Goal: Transaction & Acquisition: Purchase product/service

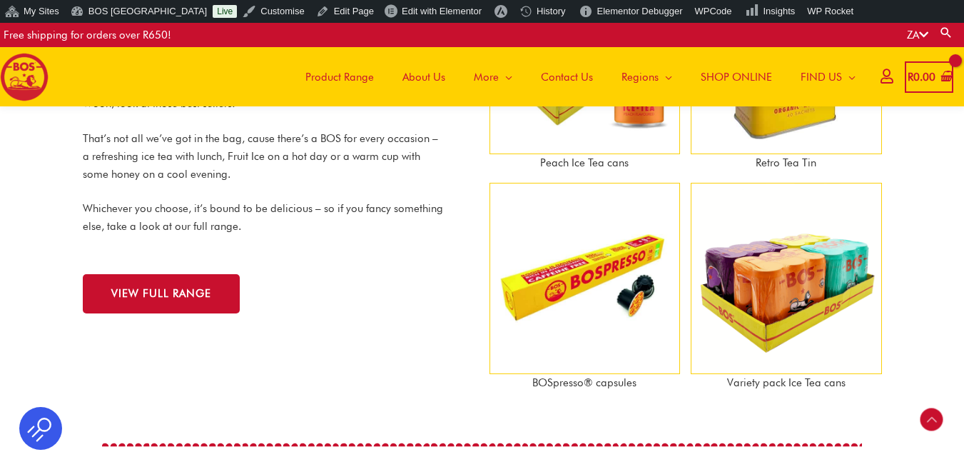
scroll to position [1366, 0]
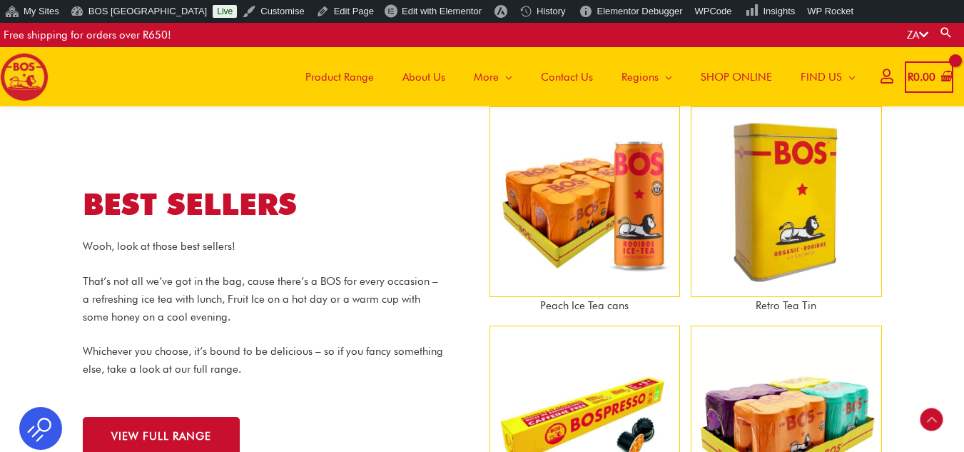
click at [613, 230] on img at bounding box center [584, 201] width 191 height 191
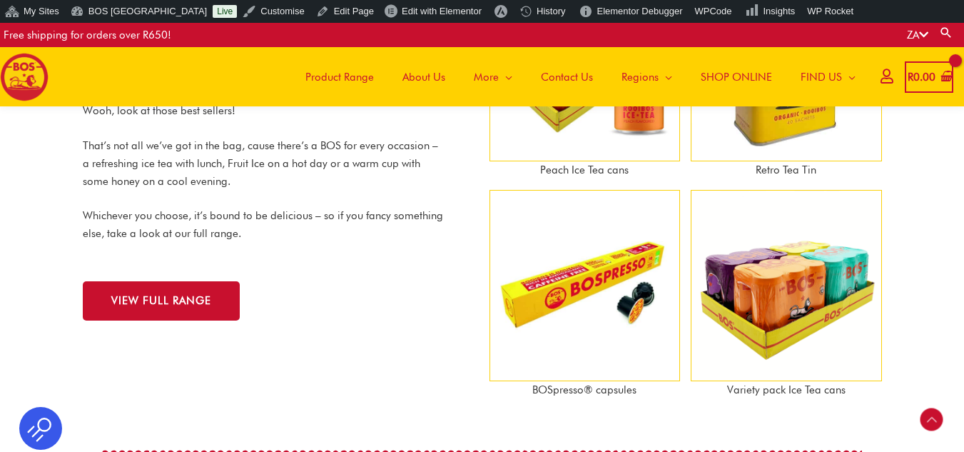
scroll to position [1509, 0]
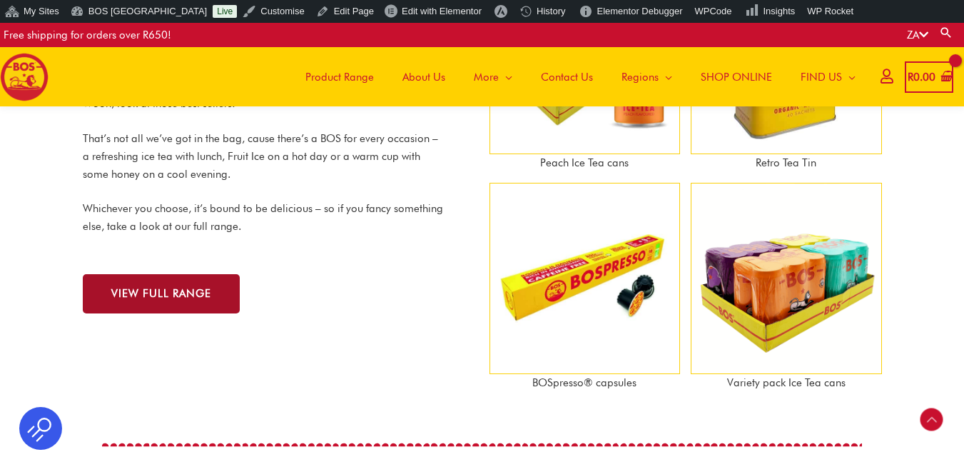
click at [169, 289] on span "VIEW FULL RANGE" at bounding box center [161, 293] width 100 height 11
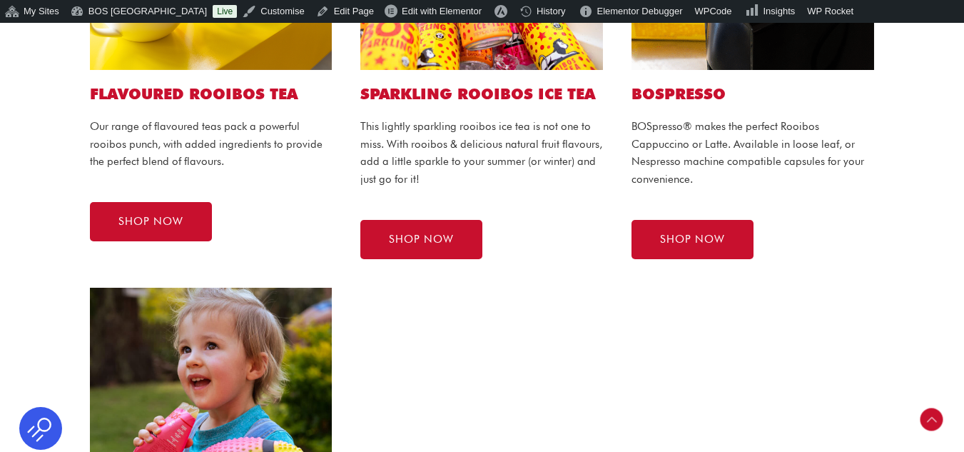
scroll to position [927, 0]
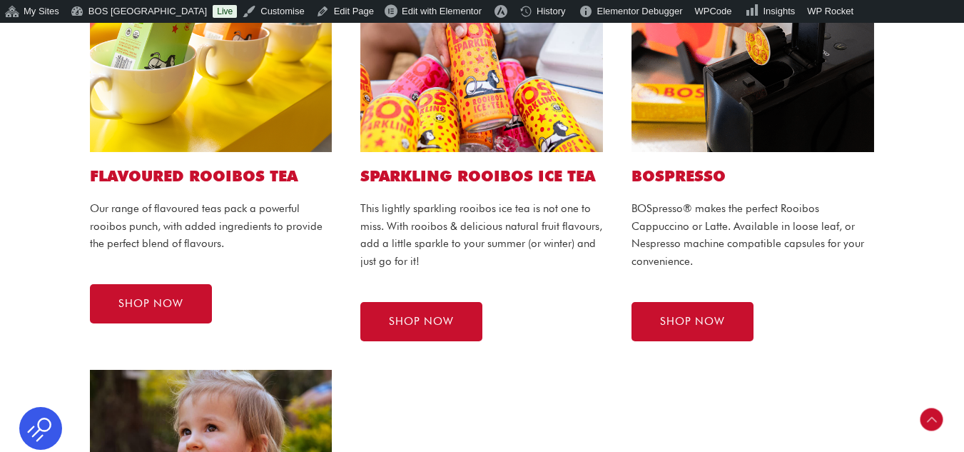
click at [242, 178] on h2 "Flavoured ROOIBOS TEA" at bounding box center [211, 175] width 243 height 19
click at [158, 313] on link "SHOP NOW" at bounding box center [151, 303] width 122 height 39
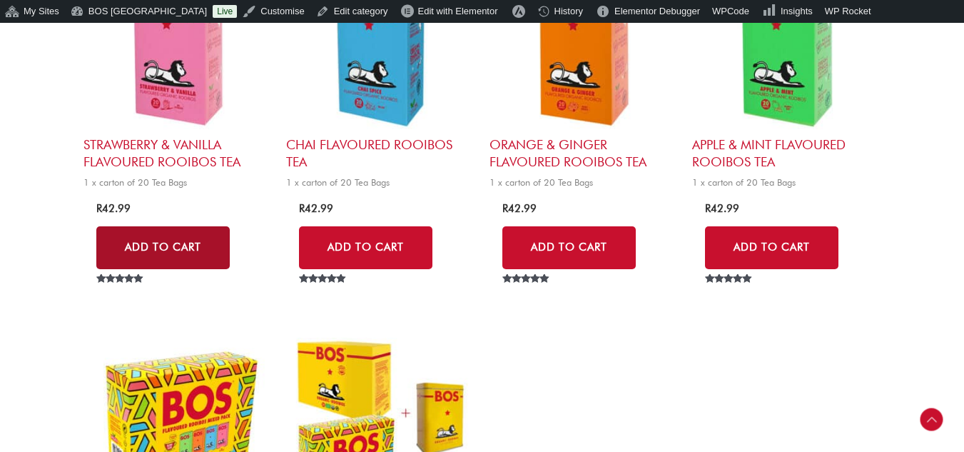
scroll to position [642, 0]
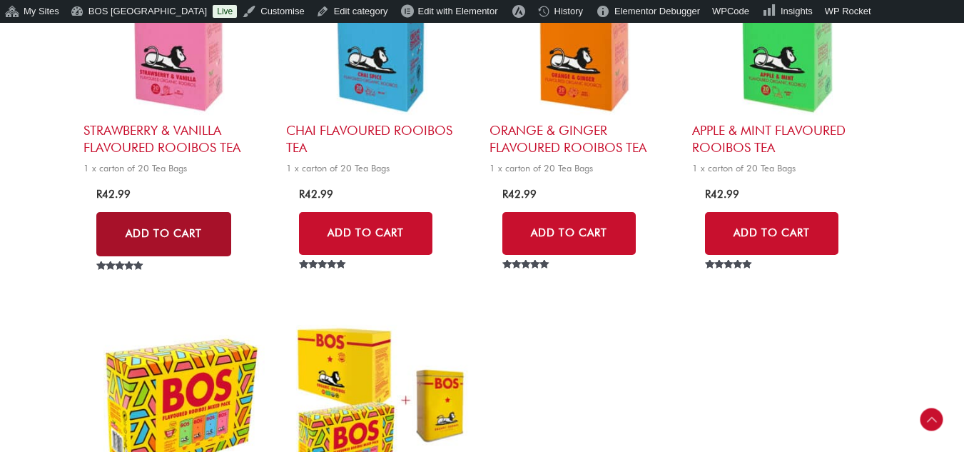
click at [152, 231] on link "Add to Cart" at bounding box center [163, 234] width 135 height 44
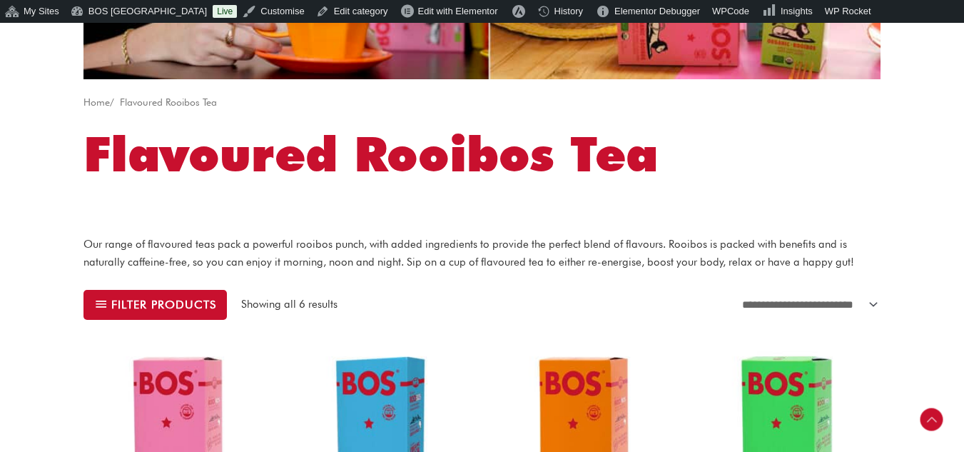
scroll to position [0, 0]
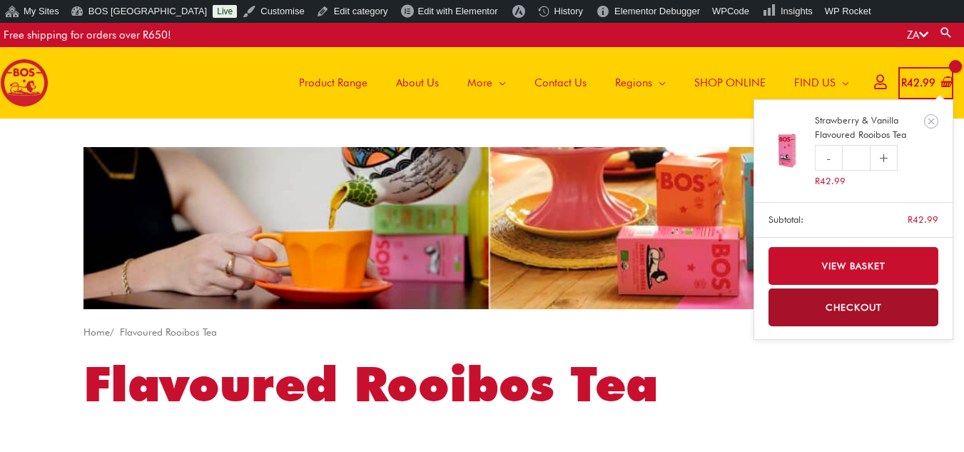
click at [927, 81] on bdi "R 42.99" at bounding box center [918, 82] width 34 height 13
click at [888, 159] on link "+" at bounding box center [883, 158] width 27 height 26
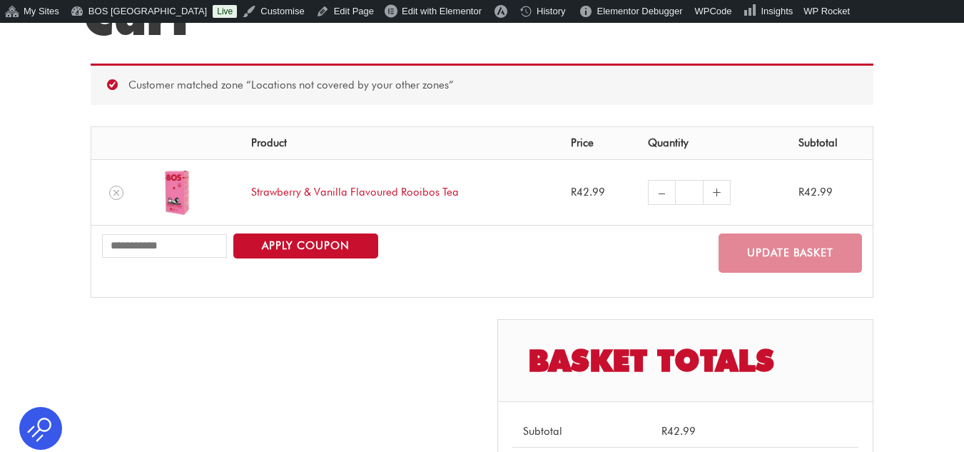
scroll to position [213, 0]
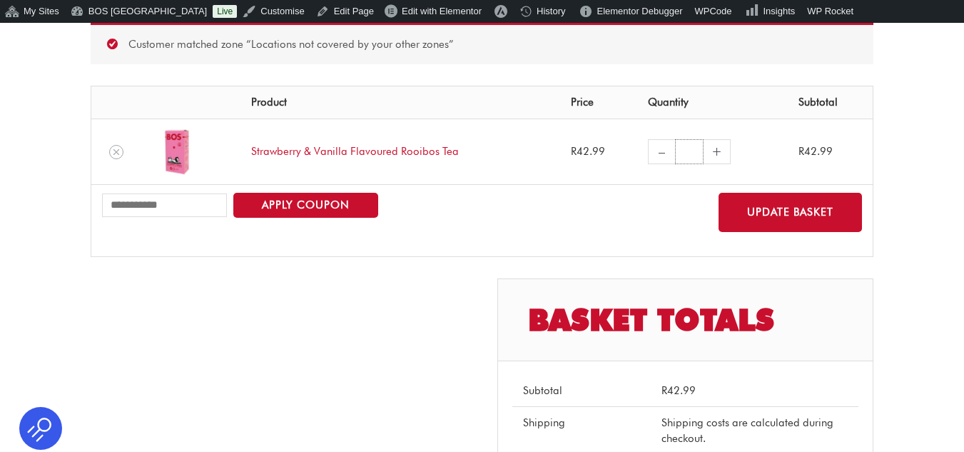
click at [691, 153] on input "*" at bounding box center [689, 151] width 28 height 25
type input "*"
click at [723, 159] on link "+" at bounding box center [716, 151] width 27 height 25
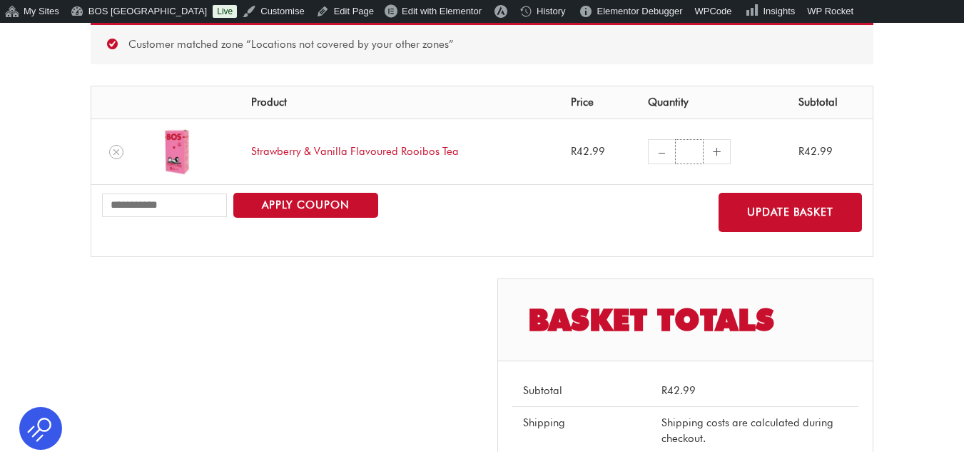
click at [694, 154] on input "*" at bounding box center [689, 151] width 28 height 25
click at [668, 153] on link "–" at bounding box center [661, 151] width 27 height 25
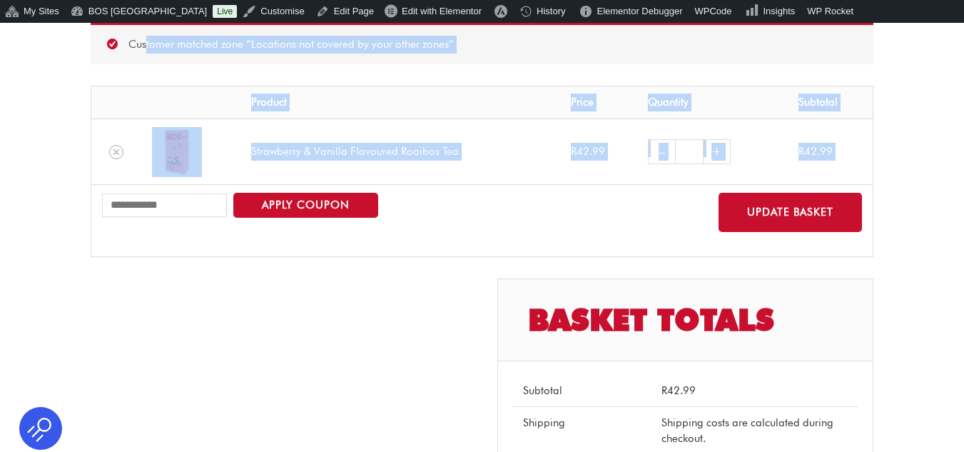
drag, startPoint x: 101, startPoint y: 63, endPoint x: 213, endPoint y: 308, distance: 270.1
click at [151, 203] on div "Customer matched zone “Locations not covered by your other zones” Remove item T…" at bounding box center [482, 366] width 783 height 687
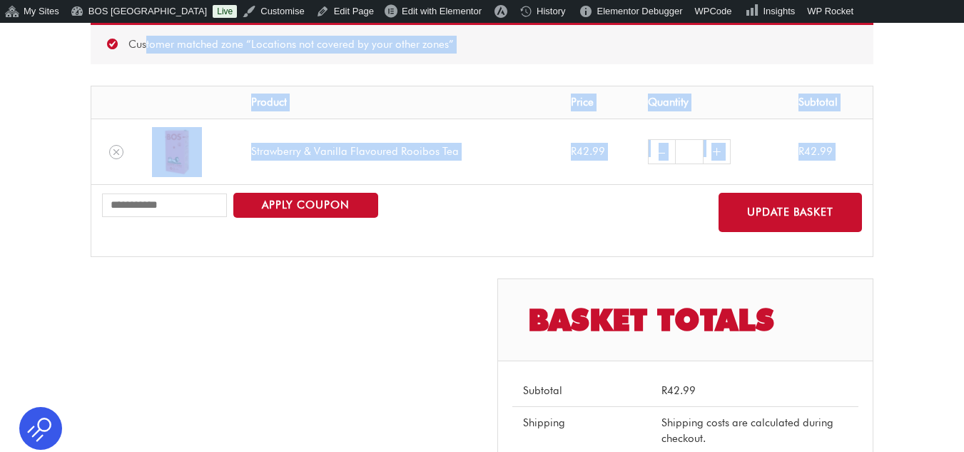
drag, startPoint x: 116, startPoint y: 70, endPoint x: 132, endPoint y: 196, distance: 127.3
click at [132, 196] on div "Customer matched zone “Locations not covered by your other zones” Remove item T…" at bounding box center [482, 366] width 783 height 687
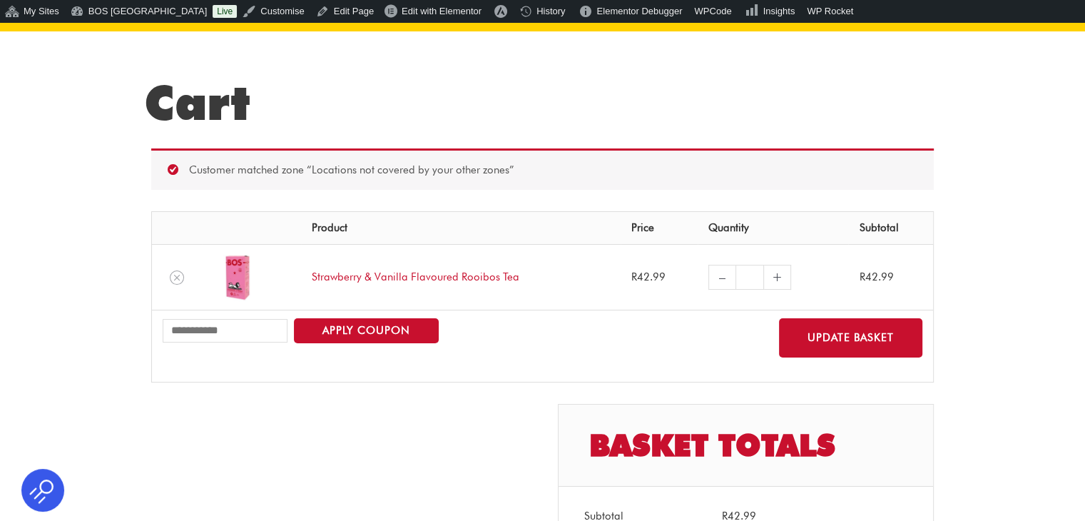
scroll to position [0, 0]
